Goal: Information Seeking & Learning: Learn about a topic

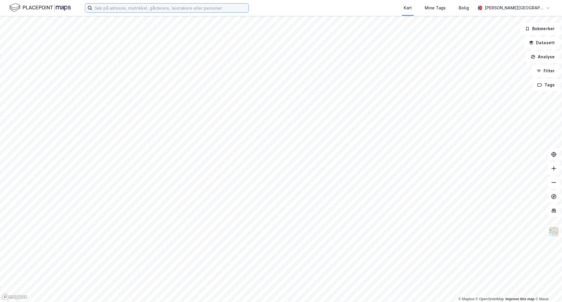
click at [211, 8] on input at bounding box center [170, 8] width 156 height 9
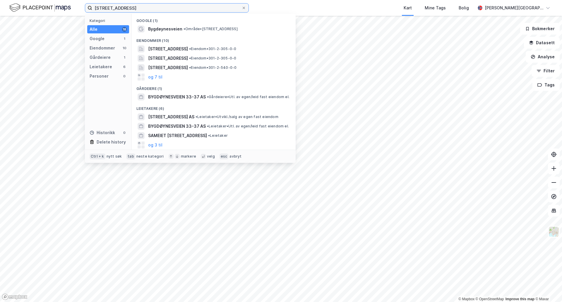
type input "[STREET_ADDRESS]"
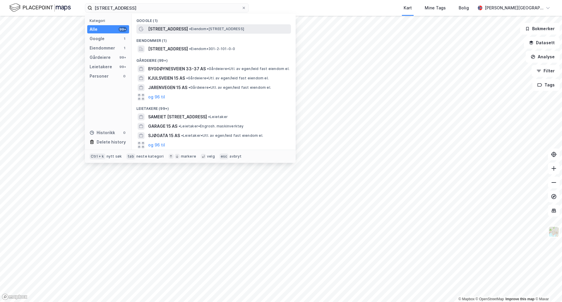
click at [171, 28] on span "[STREET_ADDRESS]" at bounding box center [168, 28] width 40 height 7
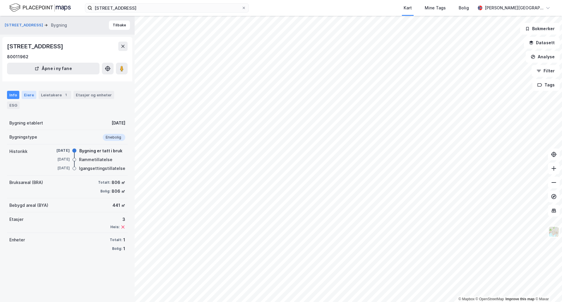
click at [25, 95] on div "Eiere" at bounding box center [29, 95] width 15 height 8
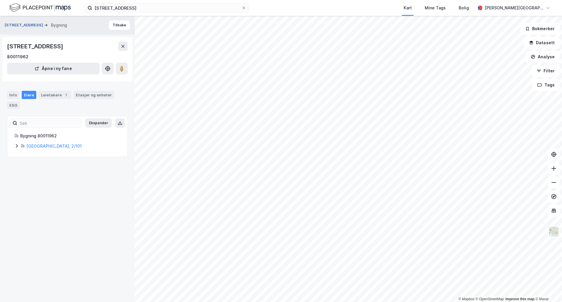
click at [25, 23] on button "[STREET_ADDRESS]" at bounding box center [24, 25] width 39 height 6
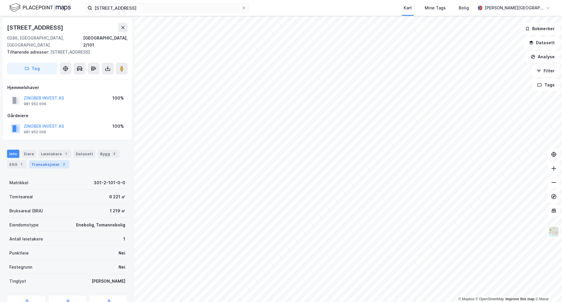
click at [45, 160] on div "Transaksjoner 2" at bounding box center [49, 164] width 40 height 8
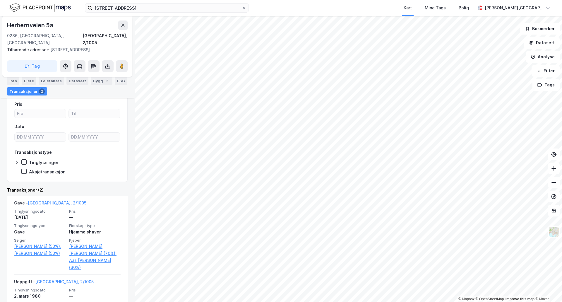
scroll to position [64, 0]
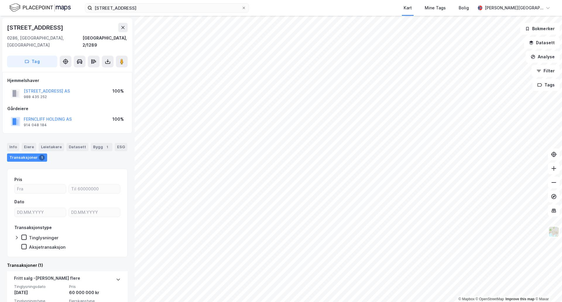
scroll to position [34, 0]
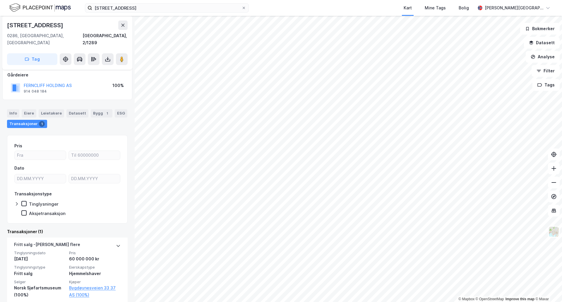
click at [458, 0] on html "[STREET_ADDRESS] Kart Mine Tags Bolig [PERSON_NAME][GEOGRAPHIC_DATA] © Mapbox ©…" at bounding box center [281, 151] width 562 height 302
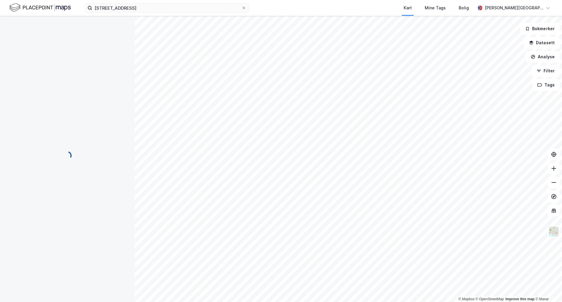
scroll to position [0, 0]
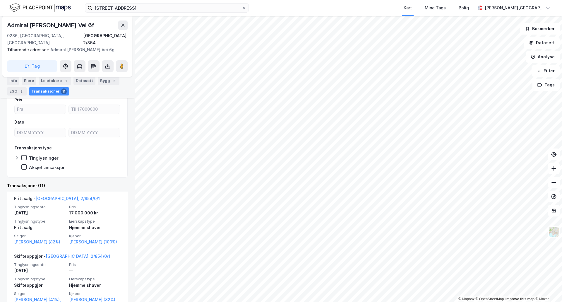
scroll to position [73, 0]
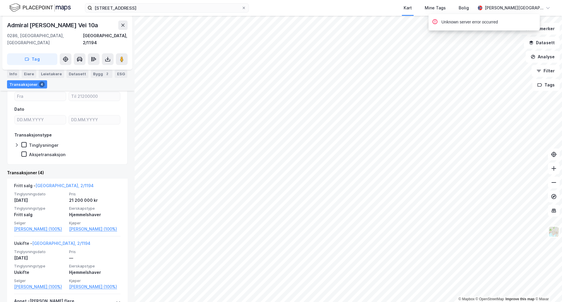
scroll to position [80, 0]
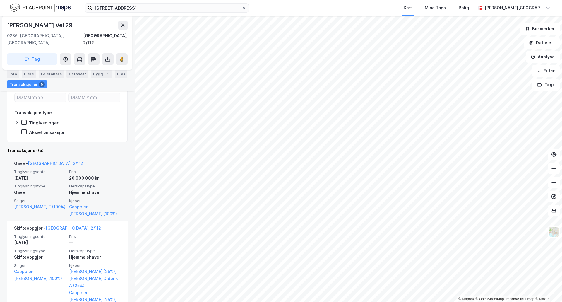
scroll to position [87, 0]
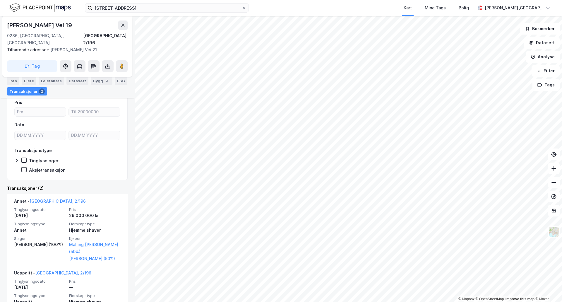
scroll to position [66, 0]
